Goal: Information Seeking & Learning: Learn about a topic

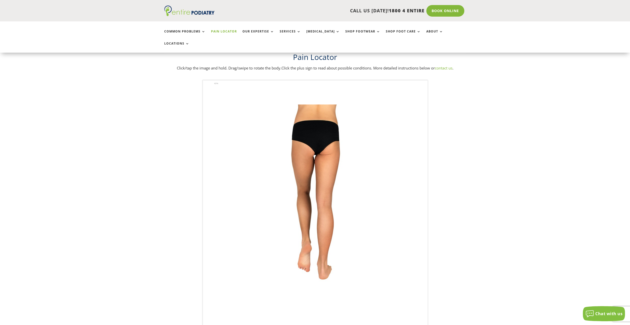
scroll to position [20, 0]
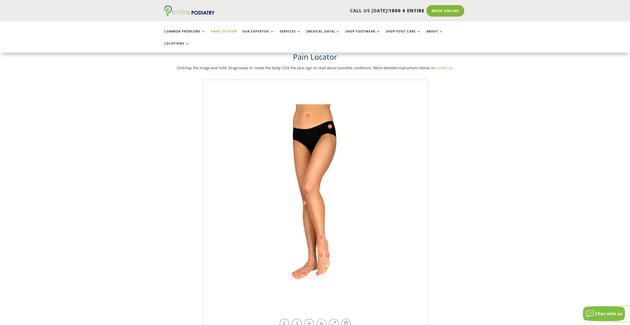
click at [320, 319] on link at bounding box center [322, 324] width 10 height 10
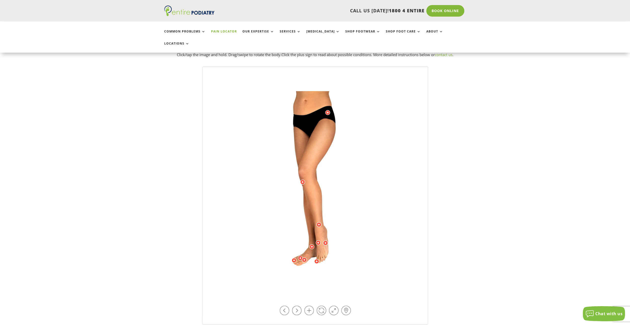
scroll to position [61, 0]
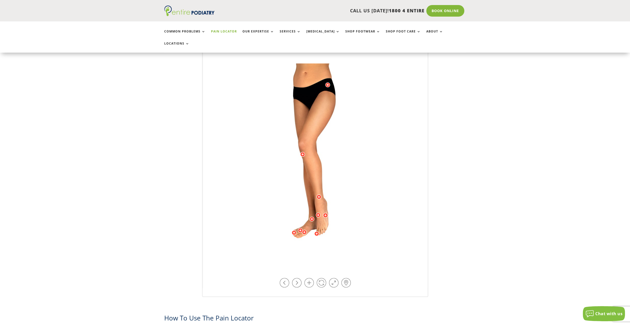
click at [318, 212] on div at bounding box center [318, 214] width 5 height 5
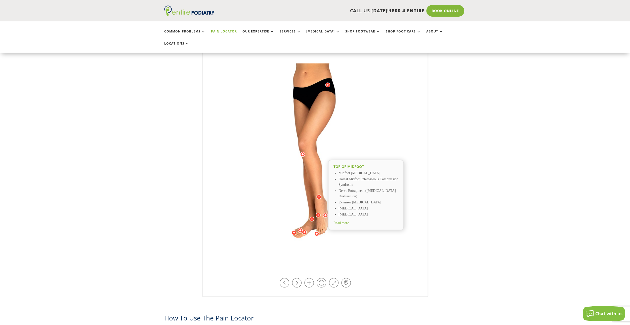
click at [301, 228] on div at bounding box center [300, 230] width 5 height 5
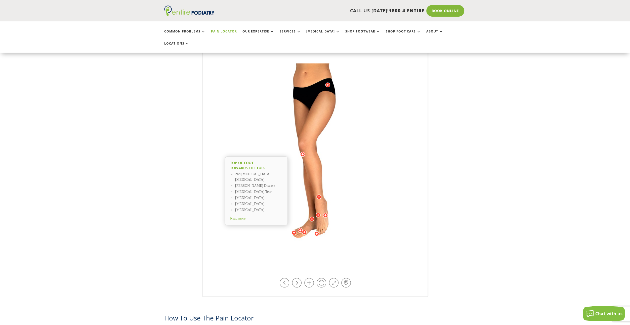
click at [244, 216] on span "Read more" at bounding box center [237, 218] width 15 height 4
